Goal: Task Accomplishment & Management: Complete application form

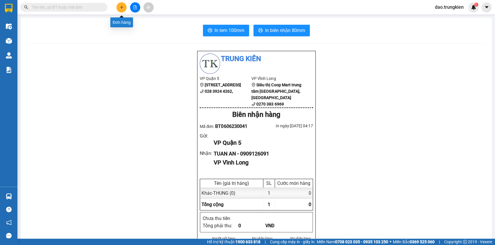
click at [120, 9] on icon "plus" at bounding box center [122, 7] width 4 height 4
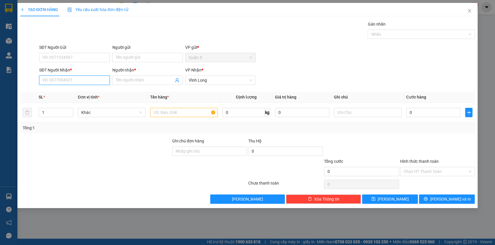
click at [58, 79] on input "SĐT Người Nhận *" at bounding box center [74, 79] width 70 height 9
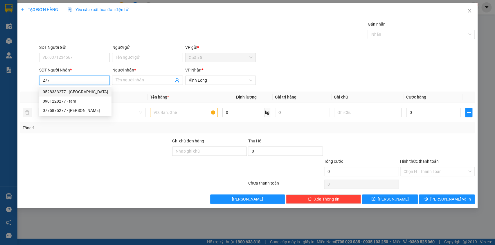
click at [59, 91] on div "0528333277 - [GEOGRAPHIC_DATA]" at bounding box center [75, 91] width 65 height 6
type input "0528333277"
type input "[PERSON_NAME]"
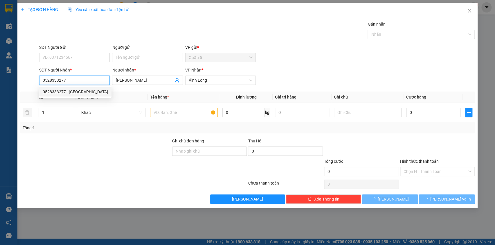
type input "30.000"
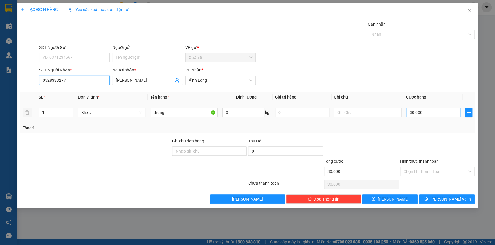
type input "0528333277"
click at [428, 111] on input "30.000" at bounding box center [433, 112] width 55 height 9
type input "2"
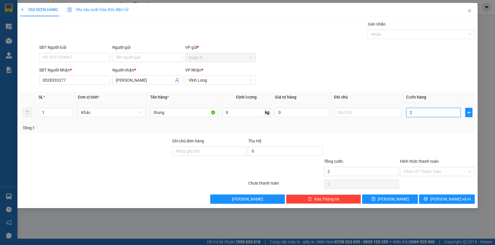
type input "20"
type input "20.000"
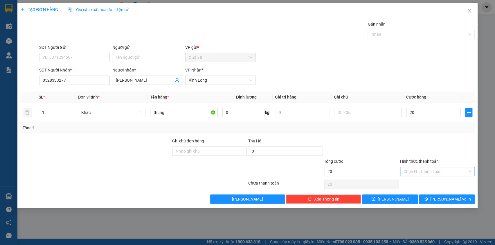
type input "20.000"
click at [426, 174] on input "Hình thức thanh toán" at bounding box center [435, 171] width 64 height 9
click at [422, 186] on div "Tại văn phòng" at bounding box center [436, 182] width 75 height 9
type input "0"
click at [431, 199] on button "[PERSON_NAME] và In" at bounding box center [447, 198] width 56 height 9
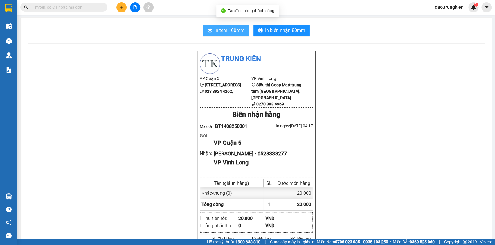
click at [236, 29] on span "In tem 100mm" at bounding box center [229, 30] width 30 height 7
click at [124, 7] on button at bounding box center [121, 7] width 10 height 10
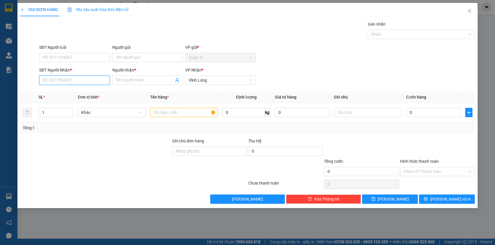
click at [60, 80] on input "SĐT Người Nhận *" at bounding box center [74, 79] width 70 height 9
click at [62, 93] on div "0939093801 - uyen" at bounding box center [75, 91] width 64 height 6
type input "0939093801"
type input "uyen"
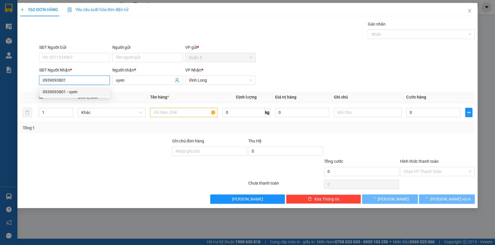
type input "240.000"
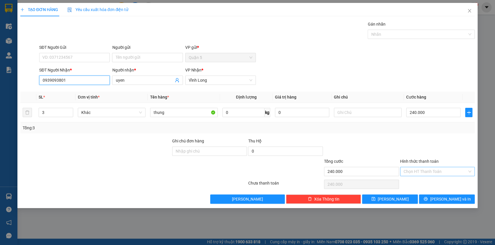
type input "0939093801"
drag, startPoint x: 433, startPoint y: 171, endPoint x: 433, endPoint y: 176, distance: 4.9
click at [433, 173] on input "Hình thức thanh toán" at bounding box center [435, 171] width 64 height 9
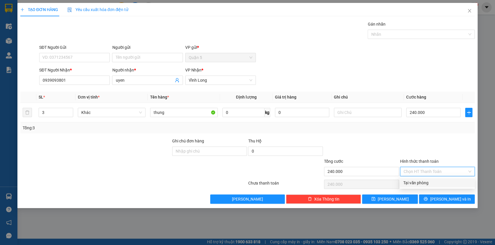
click at [431, 180] on div "Tại văn phòng" at bounding box center [437, 182] width 68 height 6
type input "0"
click at [427, 200] on span "printer" at bounding box center [425, 198] width 4 height 5
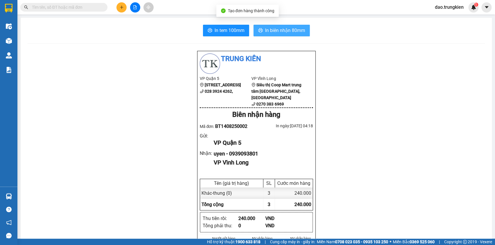
click at [286, 34] on button "In biên nhận 80mm" at bounding box center [281, 31] width 56 height 12
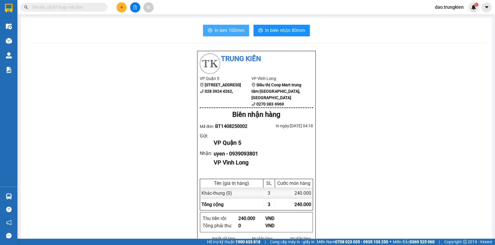
click at [230, 32] on span "In tem 100mm" at bounding box center [229, 30] width 30 height 7
click at [122, 5] on icon "plus" at bounding box center [122, 7] width 4 height 4
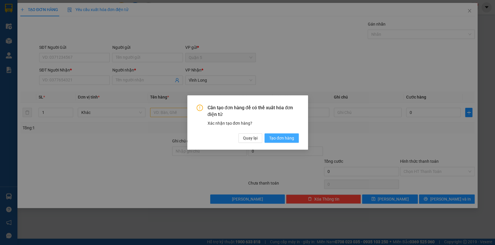
click at [281, 134] on button "Tạo đơn hàng" at bounding box center [281, 137] width 34 height 9
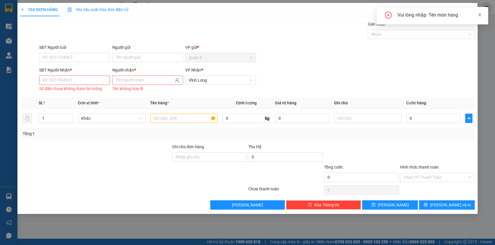
click at [479, 15] on icon "close" at bounding box center [479, 14] width 3 height 3
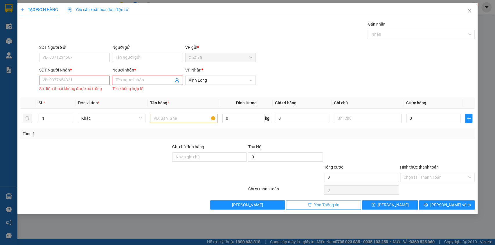
click at [320, 206] on span "Xóa Thông tin" at bounding box center [326, 204] width 25 height 6
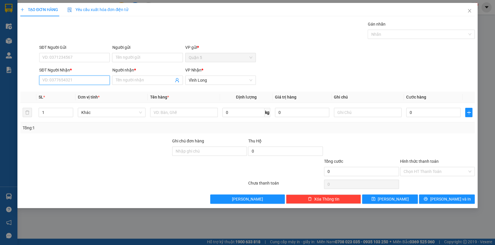
click at [46, 83] on input "SĐT Người Nhận *" at bounding box center [74, 79] width 70 height 9
click at [47, 83] on input "SĐT Người Nhận *" at bounding box center [74, 79] width 70 height 9
click at [58, 87] on div "0939093801 - uyen" at bounding box center [74, 91] width 70 height 9
type input "0939093801"
type input "uyen"
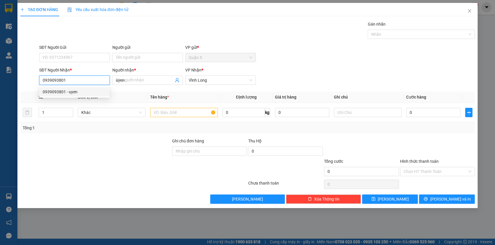
type input "240.000"
type input "0939093801"
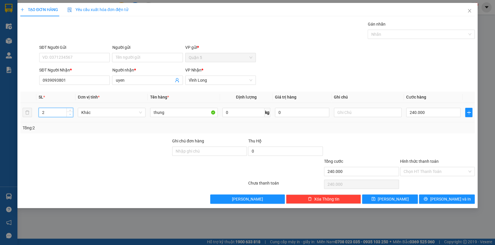
click at [69, 115] on span "down" at bounding box center [69, 114] width 3 height 3
type input "1"
click at [69, 115] on span "down" at bounding box center [69, 114] width 3 height 3
click at [440, 116] on div "240.000" at bounding box center [433, 112] width 55 height 12
click at [440, 115] on input "240.000" at bounding box center [433, 112] width 55 height 9
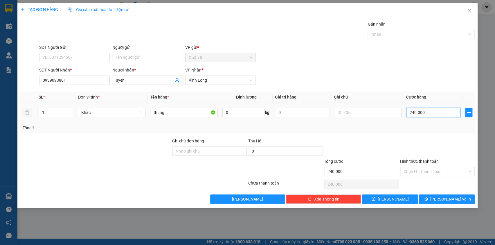
type input "0"
click at [451, 203] on button "[PERSON_NAME] và In" at bounding box center [447, 198] width 56 height 9
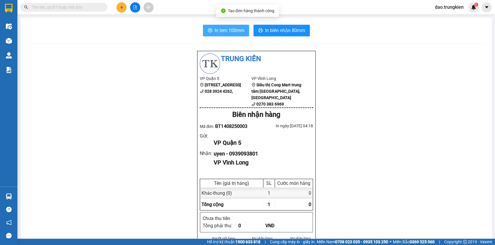
click at [235, 34] on span "In tem 100mm" at bounding box center [229, 30] width 30 height 7
